Goal: Task Accomplishment & Management: Complete application form

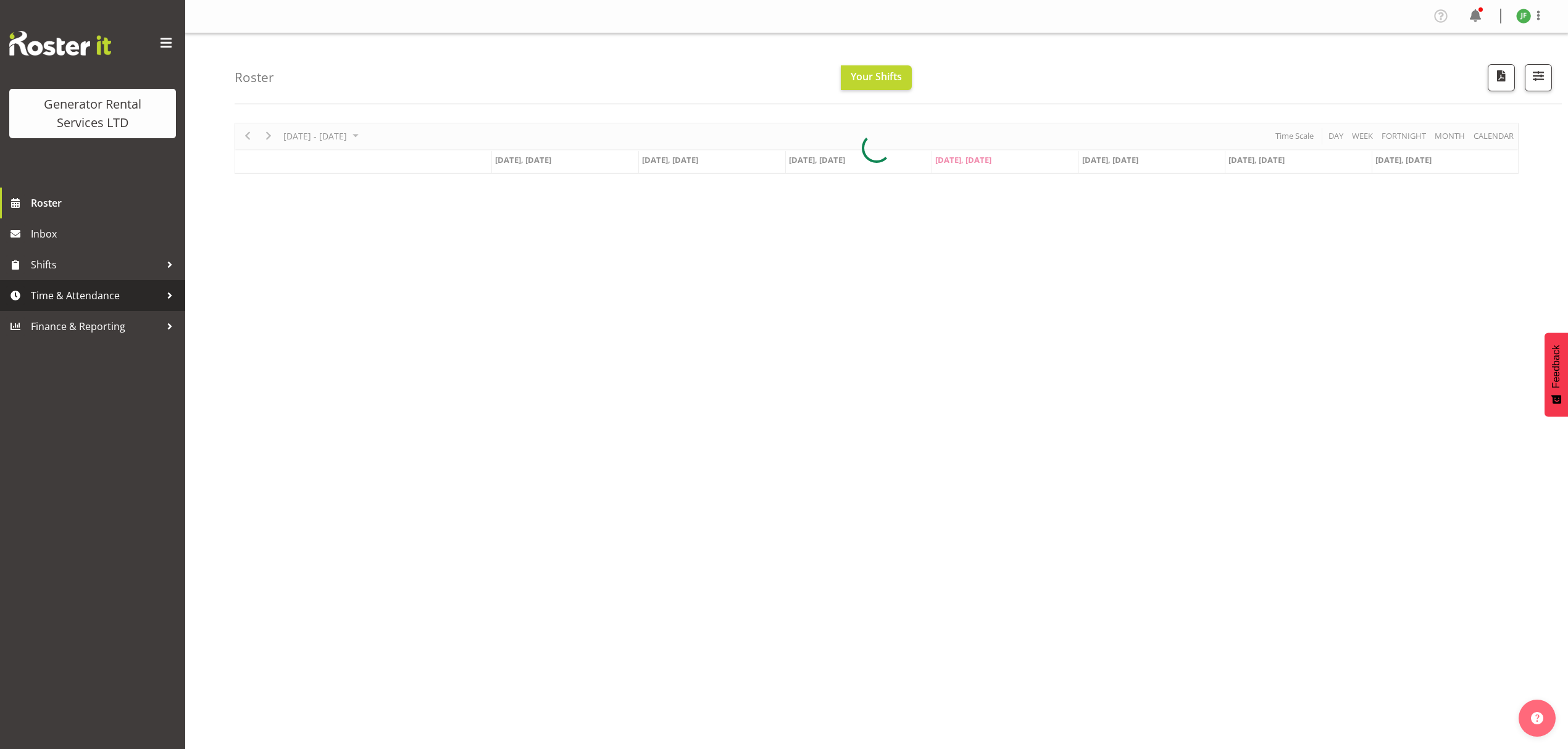
click at [101, 290] on span "Time & Attendance" at bounding box center [96, 295] width 129 height 18
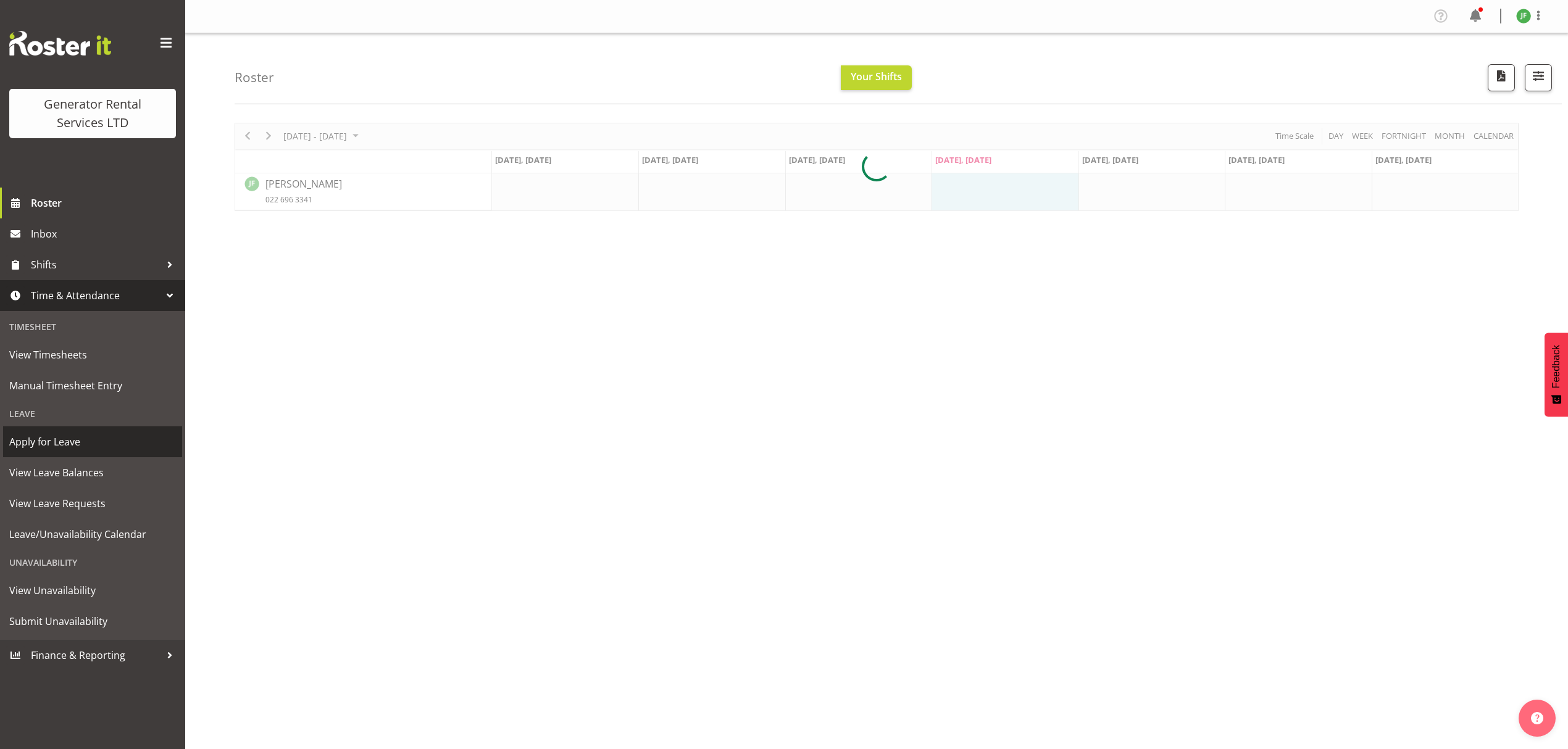
click at [77, 442] on span "Apply for Leave" at bounding box center [93, 441] width 167 height 18
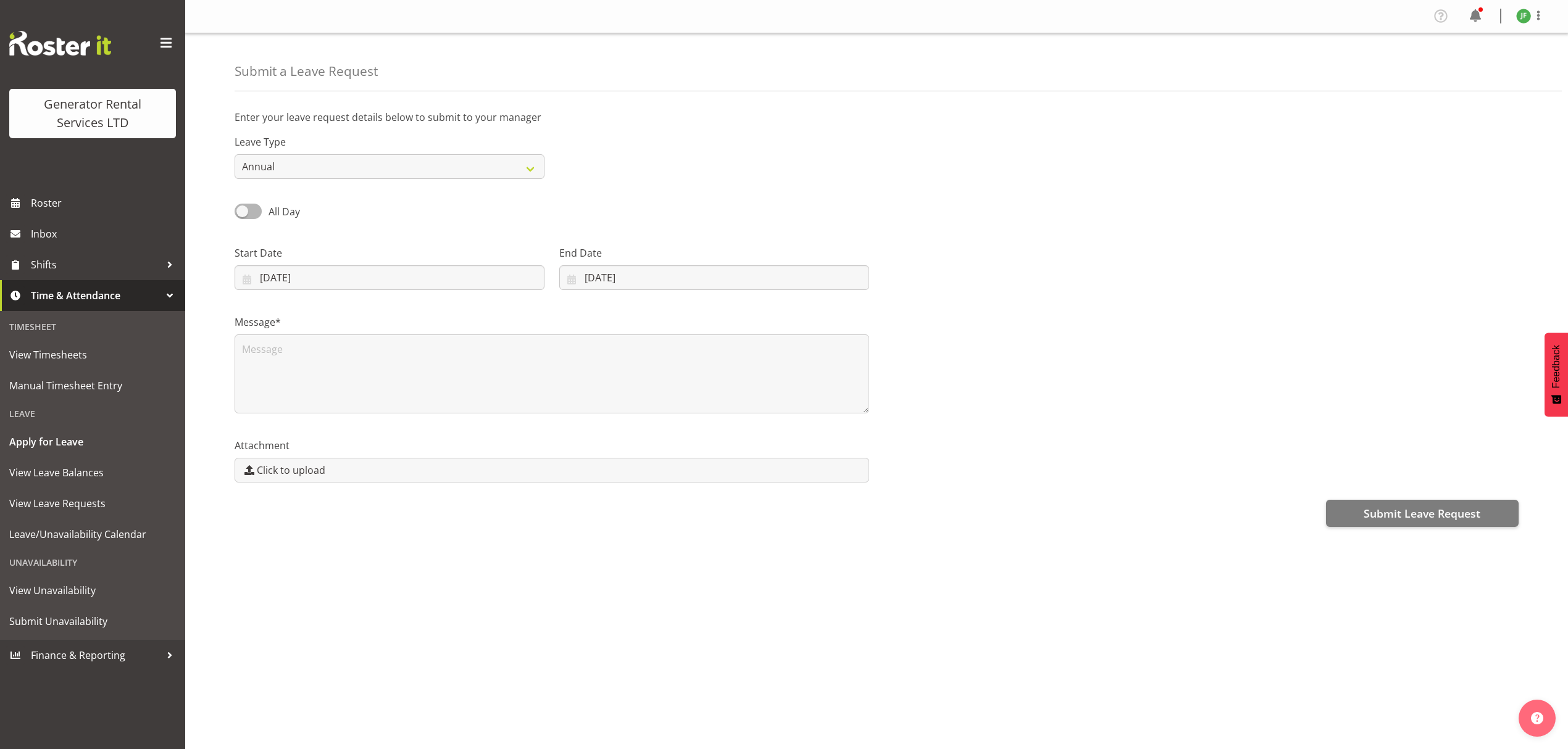
select select "8"
select select "2025"
click at [366, 273] on input "11/09/2025" at bounding box center [389, 278] width 310 height 25
click at [395, 428] on span "19" at bounding box center [397, 424] width 10 height 12
type input "19/09/2025"
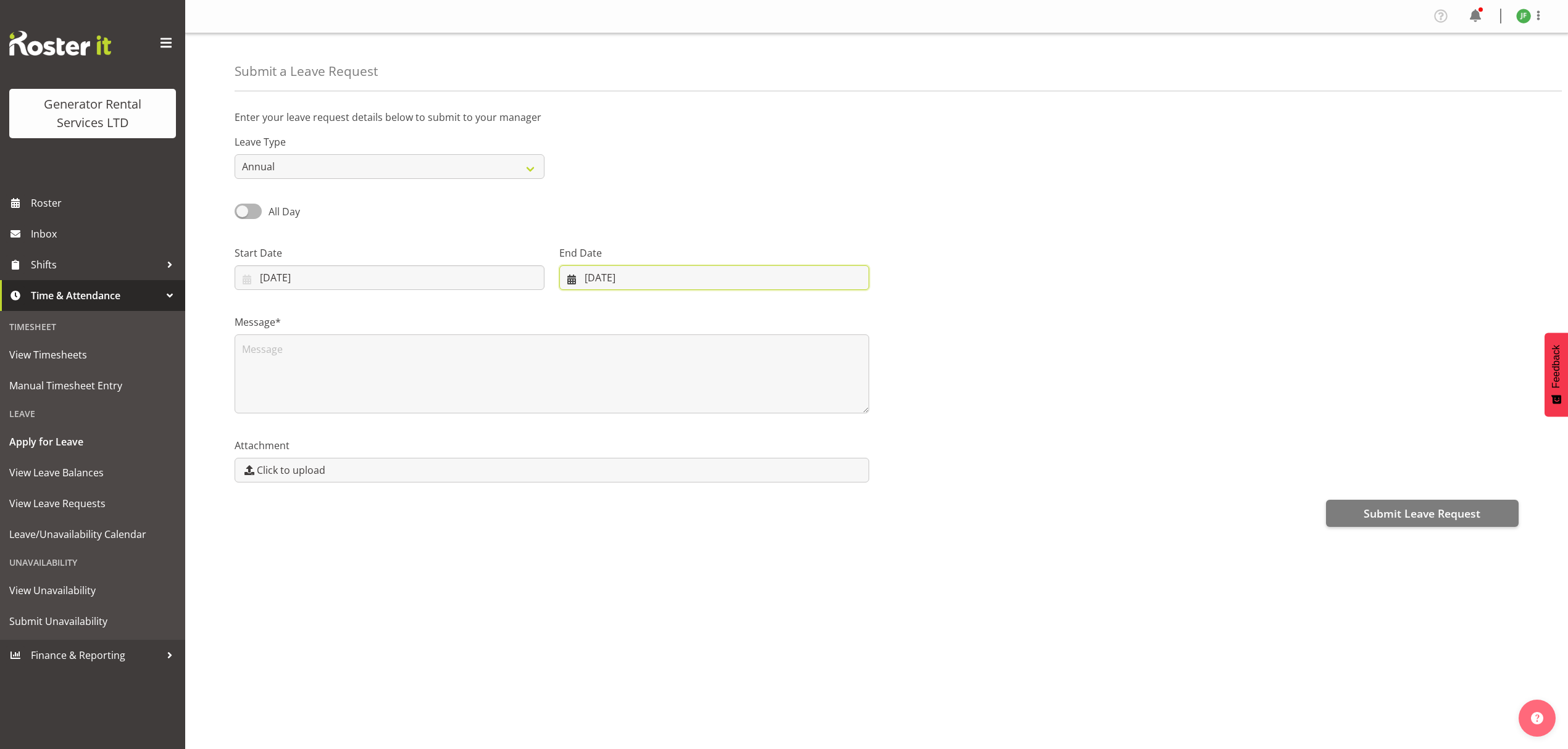
click at [610, 279] on input "11/09/2025" at bounding box center [714, 278] width 310 height 25
click at [611, 445] on span "22" at bounding box center [608, 447] width 10 height 12
type input "22/09/2025"
click at [581, 144] on div "Leave Type Annual Sick Bereavement Day In Lieu Other" at bounding box center [876, 152] width 1298 height 69
click at [356, 369] on textarea at bounding box center [551, 373] width 634 height 79
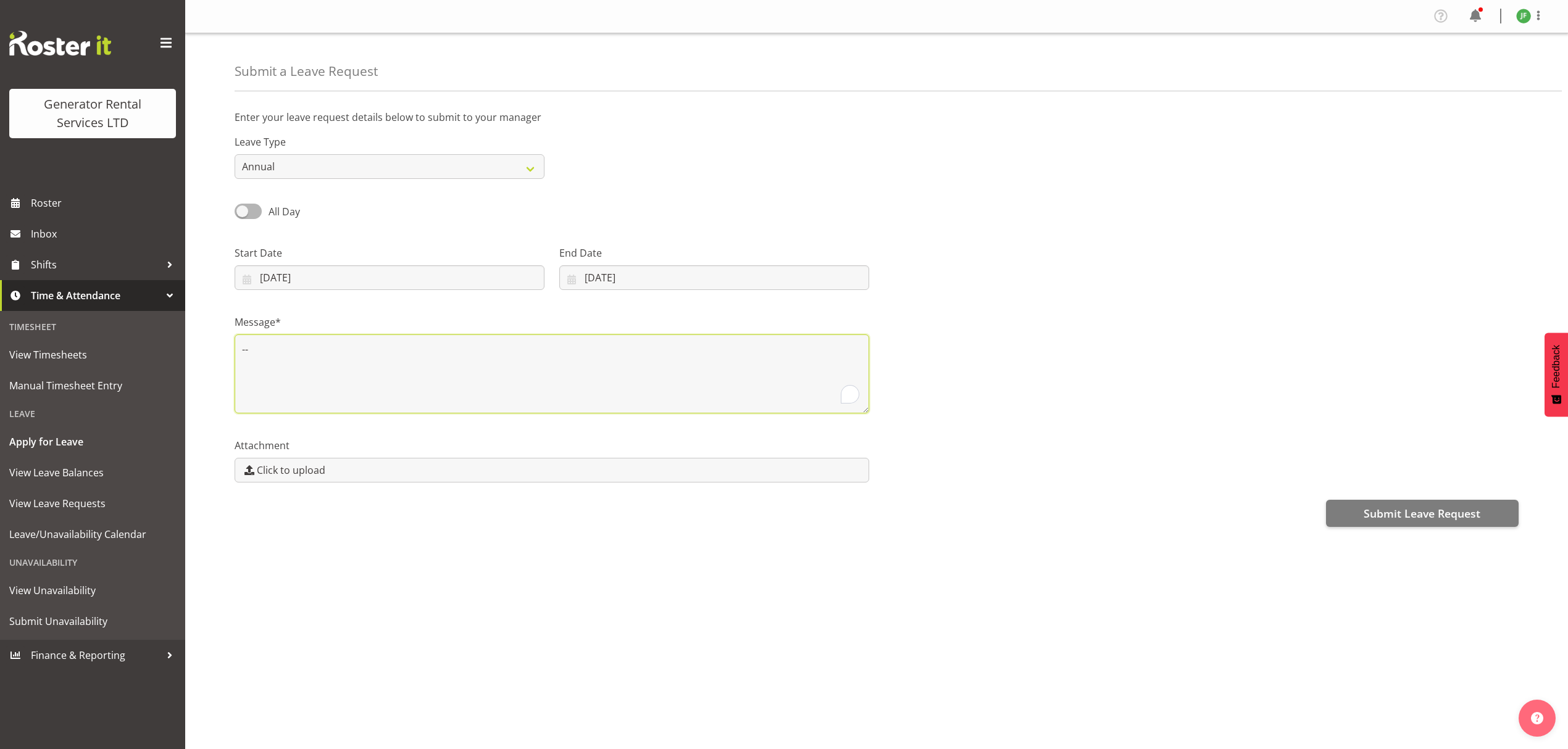
type textarea "--"
click at [934, 171] on div "Leave Type Annual Sick Bereavement Day In Lieu Other" at bounding box center [876, 152] width 1298 height 69
click at [1377, 526] on button "Submit Leave Request" at bounding box center [1421, 513] width 192 height 27
